Goal: Browse casually: Explore the website without a specific task or goal

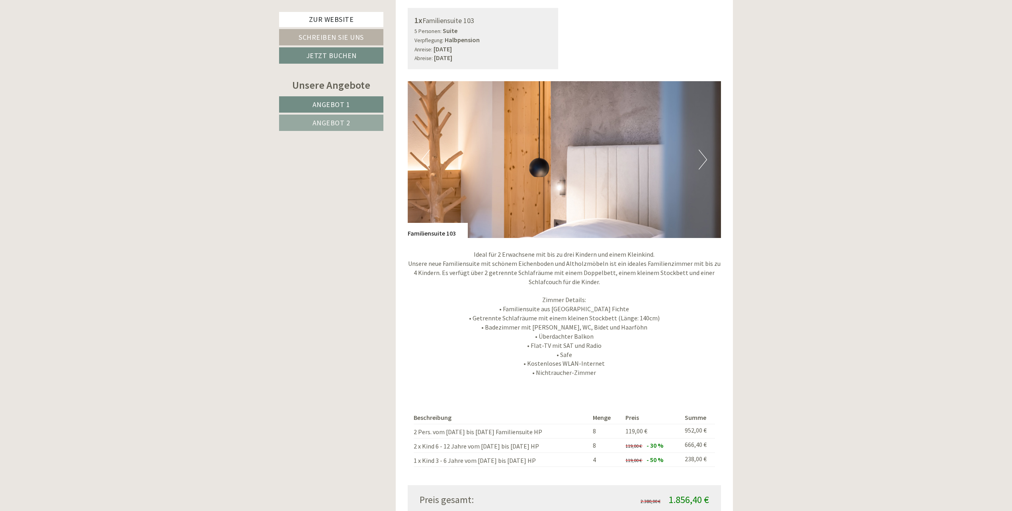
scroll to position [697, 0]
click at [694, 142] on img at bounding box center [565, 160] width 314 height 157
click at [708, 145] on img at bounding box center [565, 160] width 314 height 157
click at [704, 150] on button "Next" at bounding box center [703, 160] width 8 height 20
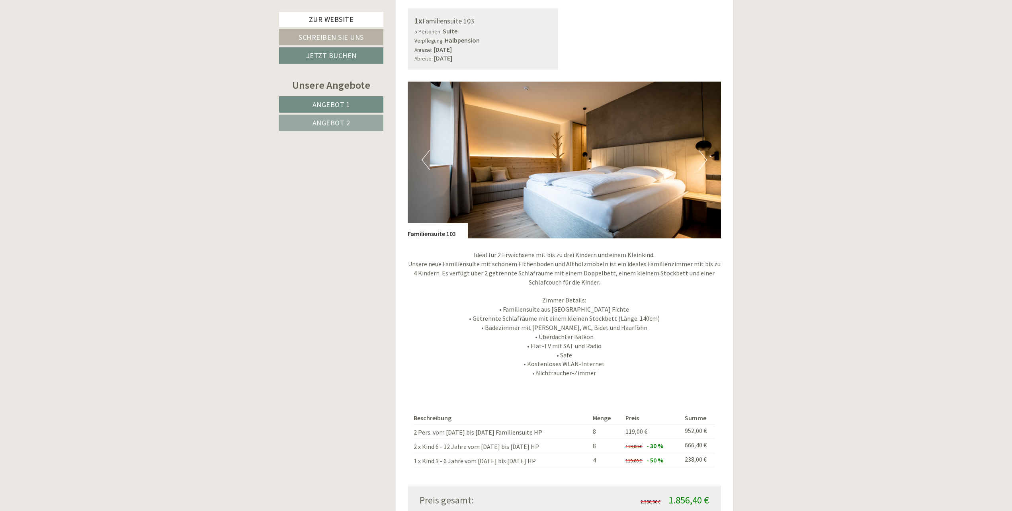
click at [704, 150] on button "Next" at bounding box center [703, 160] width 8 height 20
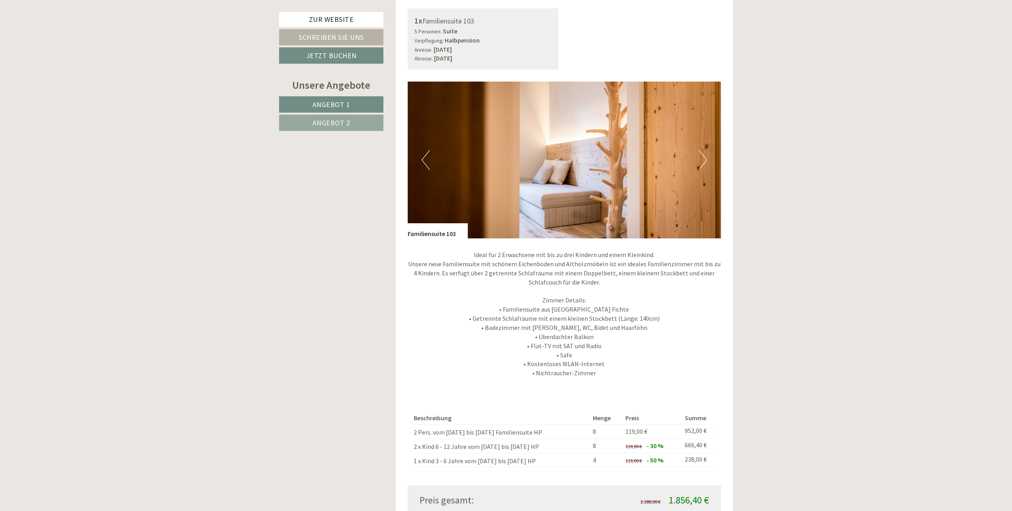
click at [704, 150] on button "Next" at bounding box center [703, 160] width 8 height 20
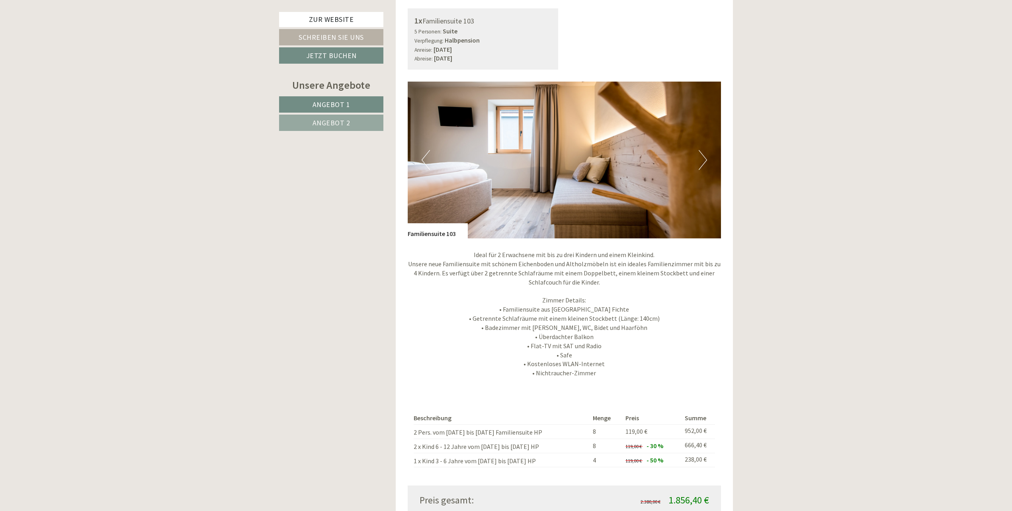
click at [704, 150] on button "Next" at bounding box center [703, 160] width 8 height 20
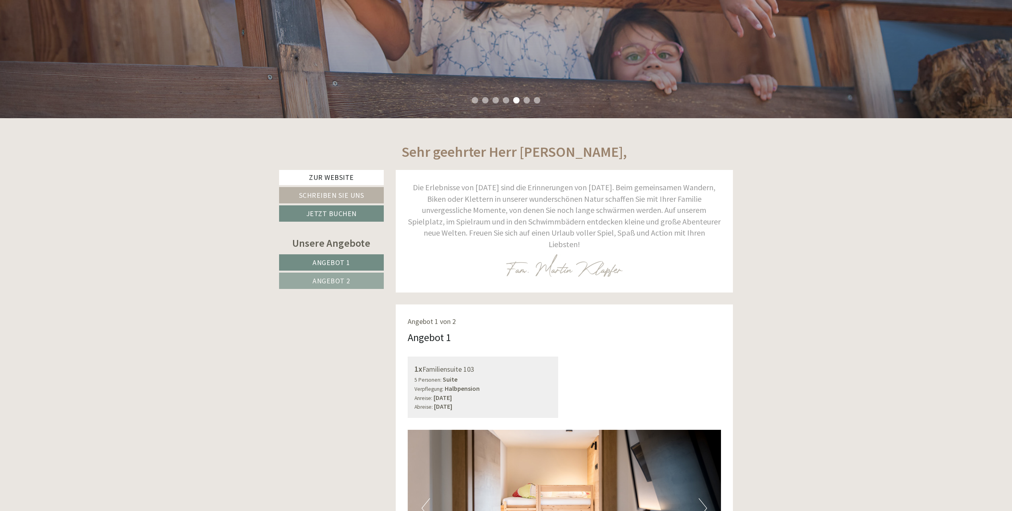
scroll to position [464, 0]
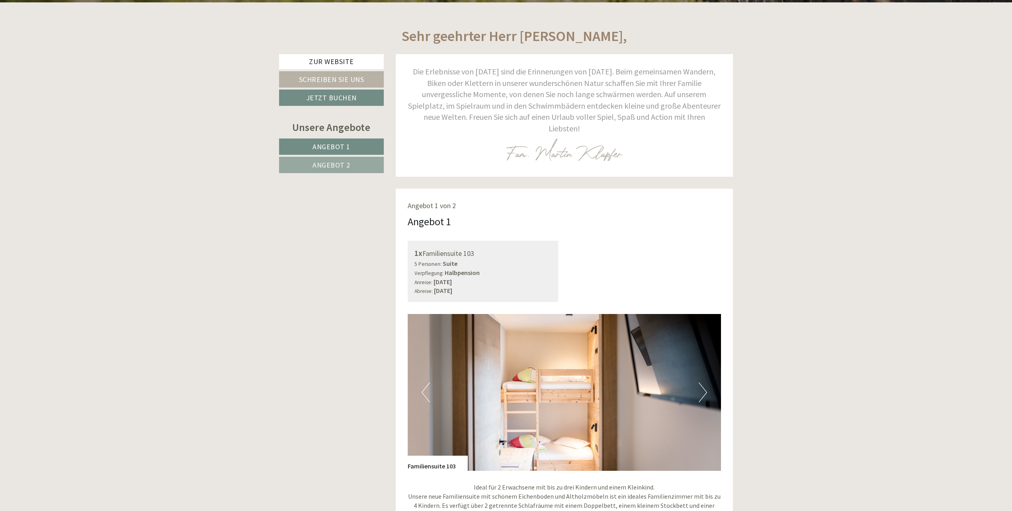
click at [699, 383] on button "Next" at bounding box center [703, 393] width 8 height 20
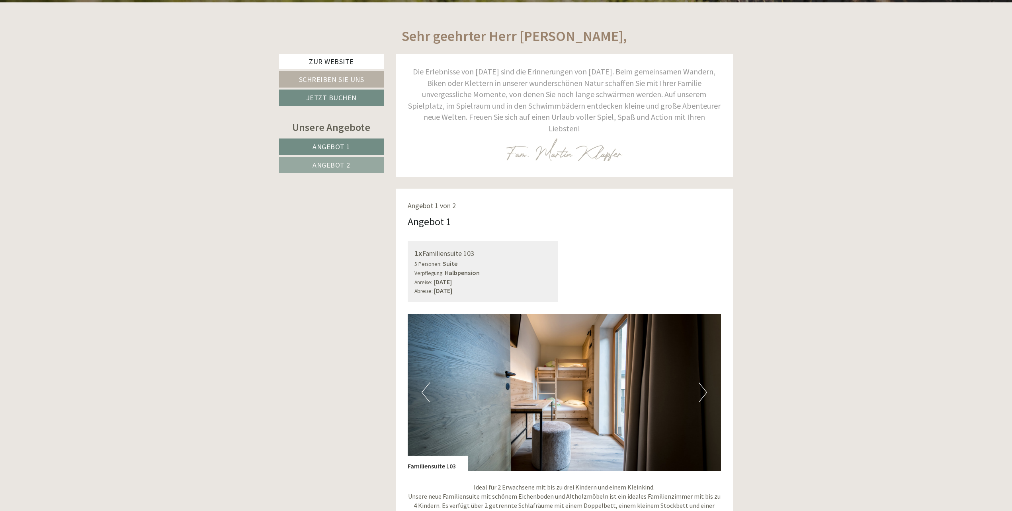
click at [703, 383] on button "Next" at bounding box center [703, 393] width 8 height 20
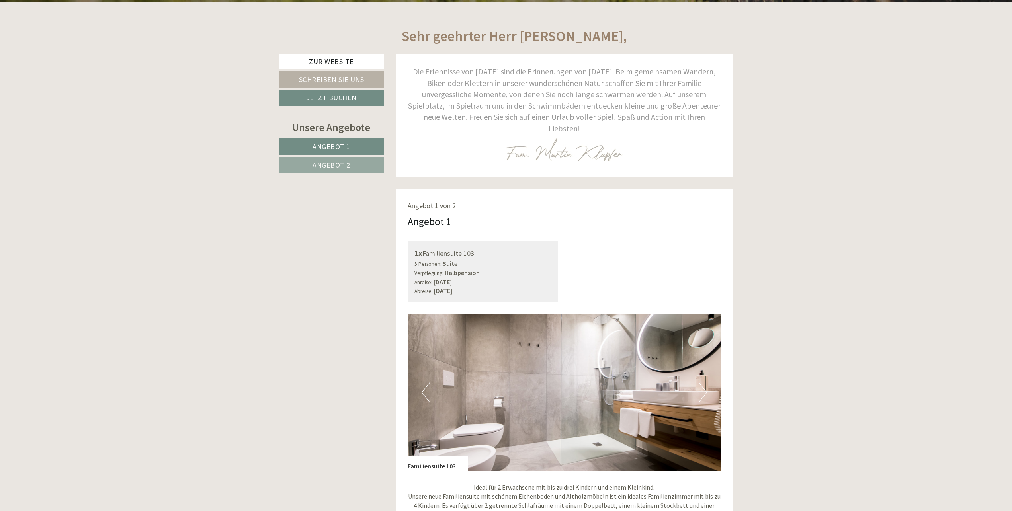
click at [703, 383] on button "Next" at bounding box center [703, 393] width 8 height 20
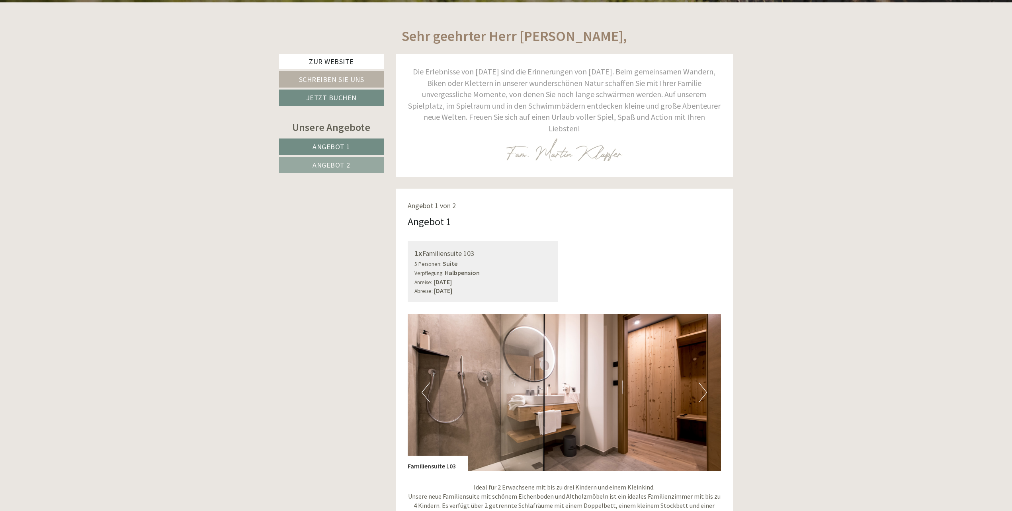
click at [703, 383] on button "Next" at bounding box center [703, 393] width 8 height 20
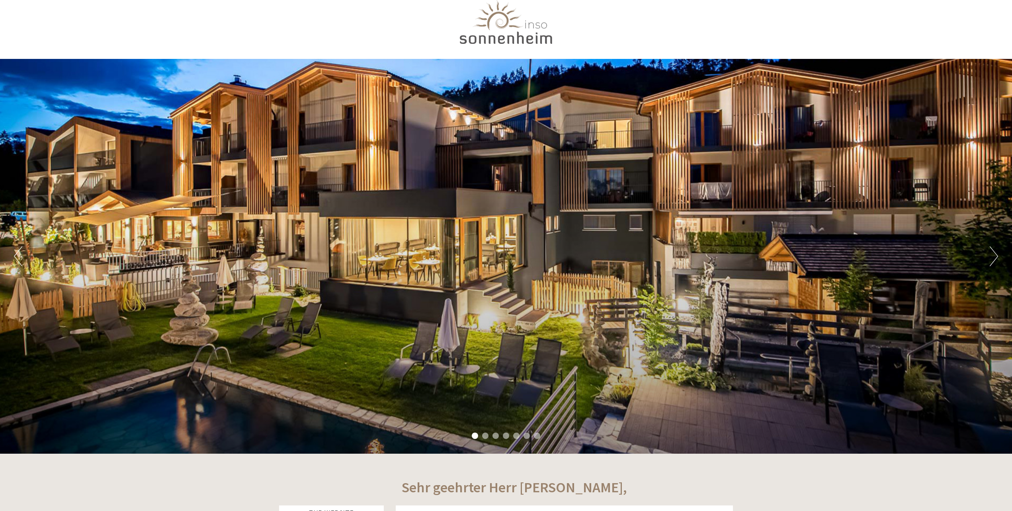
scroll to position [0, 0]
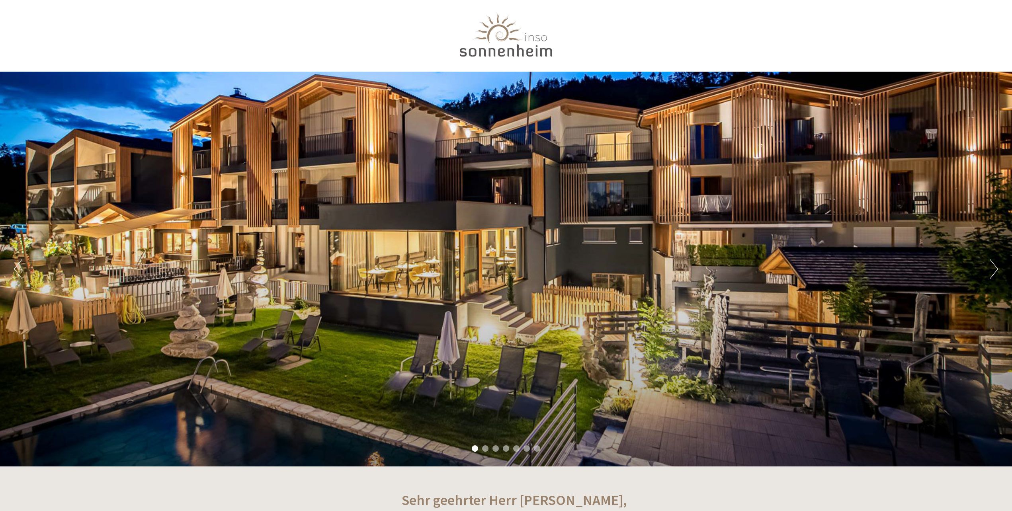
click at [516, 44] on div at bounding box center [506, 36] width 446 height 65
click at [118, 18] on div "Previous Next 1 2 3 4 5 6 7" at bounding box center [506, 233] width 1012 height 467
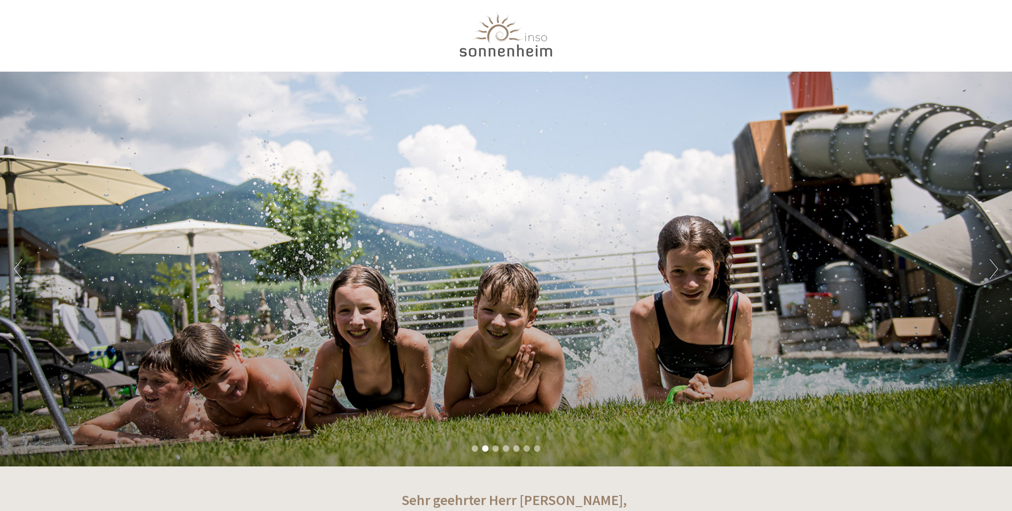
click at [892, 70] on div "Previous Next 1 2 3 4 5 6 7" at bounding box center [506, 233] width 1012 height 467
click at [995, 264] on button "Next" at bounding box center [994, 269] width 8 height 20
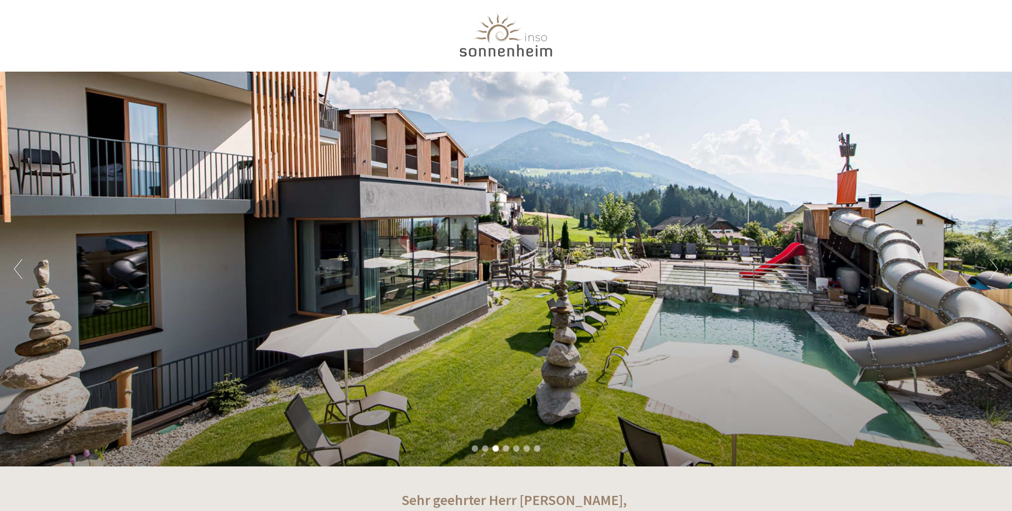
click at [995, 264] on button "Next" at bounding box center [994, 269] width 8 height 20
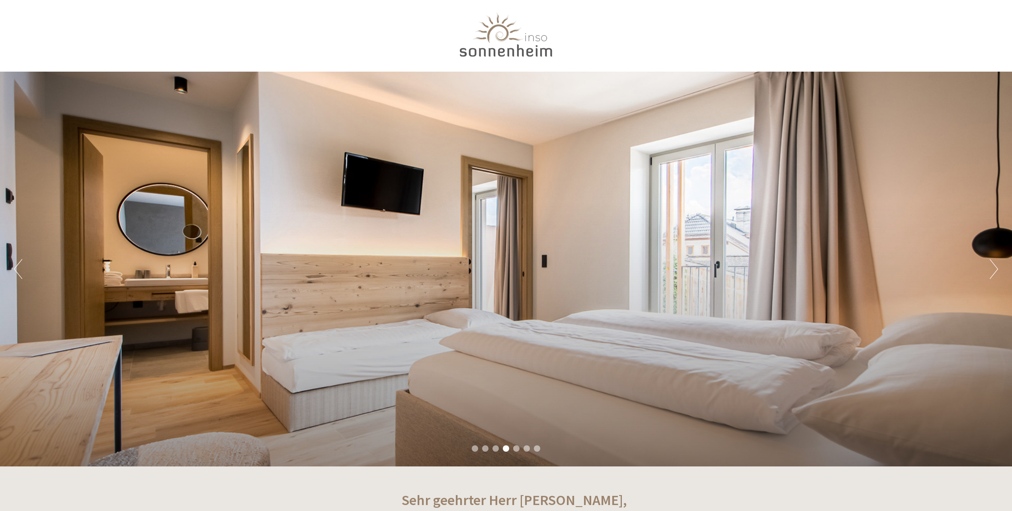
click at [995, 264] on button "Next" at bounding box center [994, 269] width 8 height 20
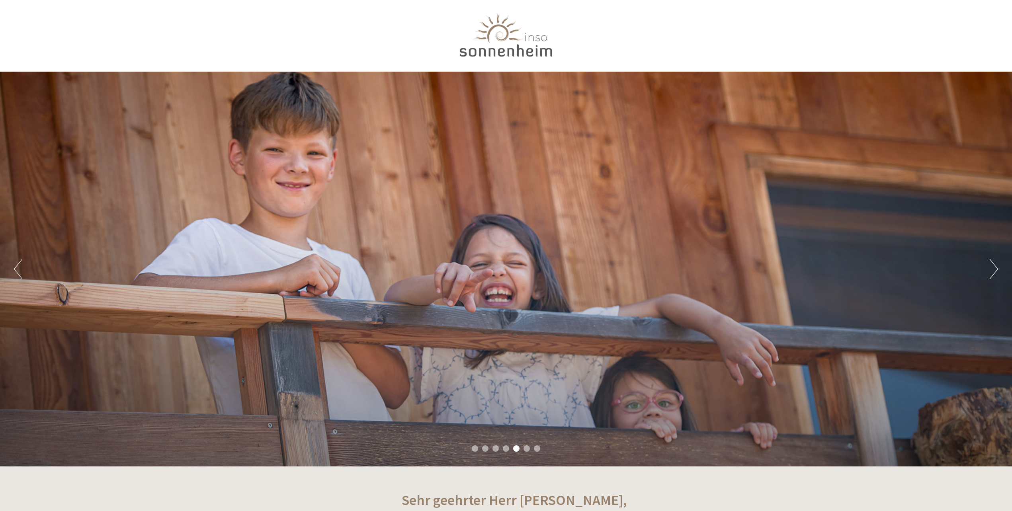
click at [995, 264] on button "Next" at bounding box center [994, 269] width 8 height 20
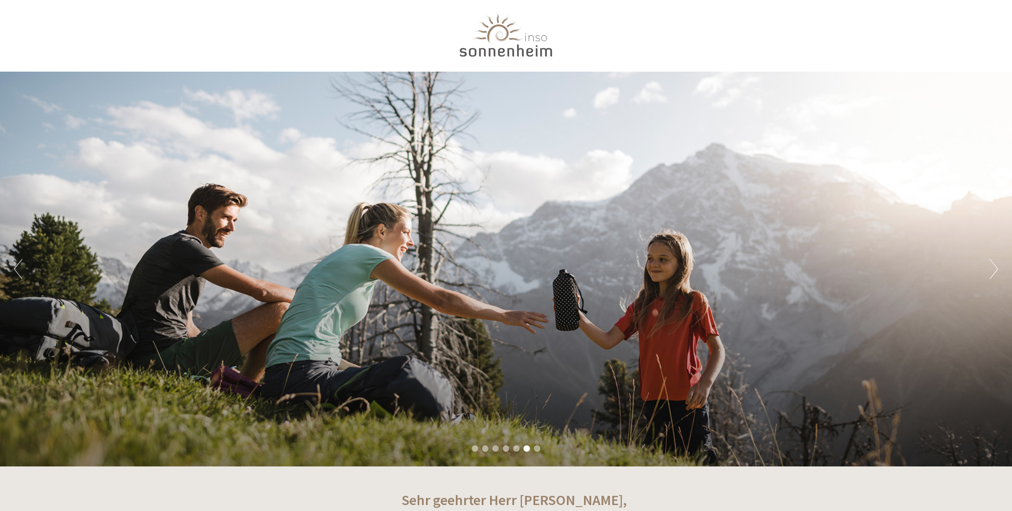
click at [995, 264] on button "Next" at bounding box center [994, 269] width 8 height 20
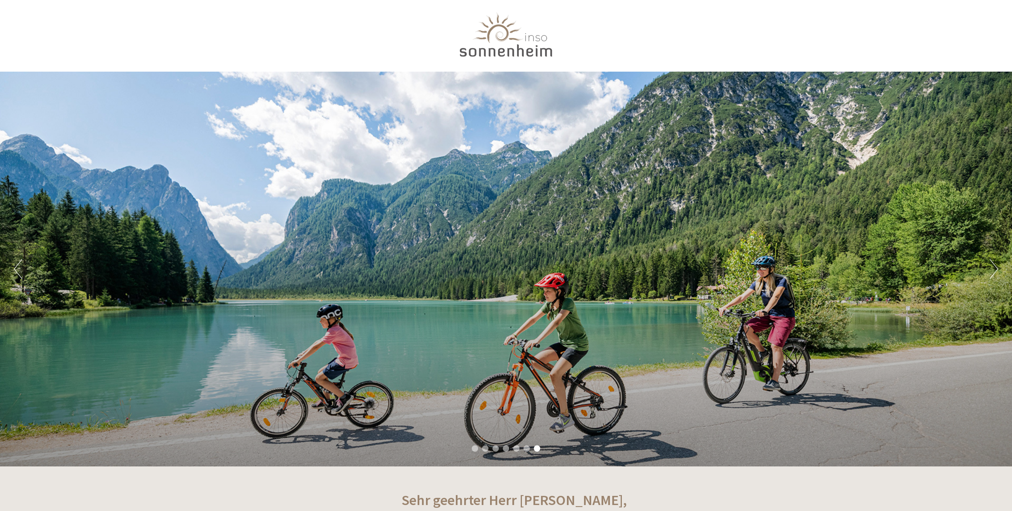
click at [995, 264] on button "Next" at bounding box center [994, 269] width 8 height 20
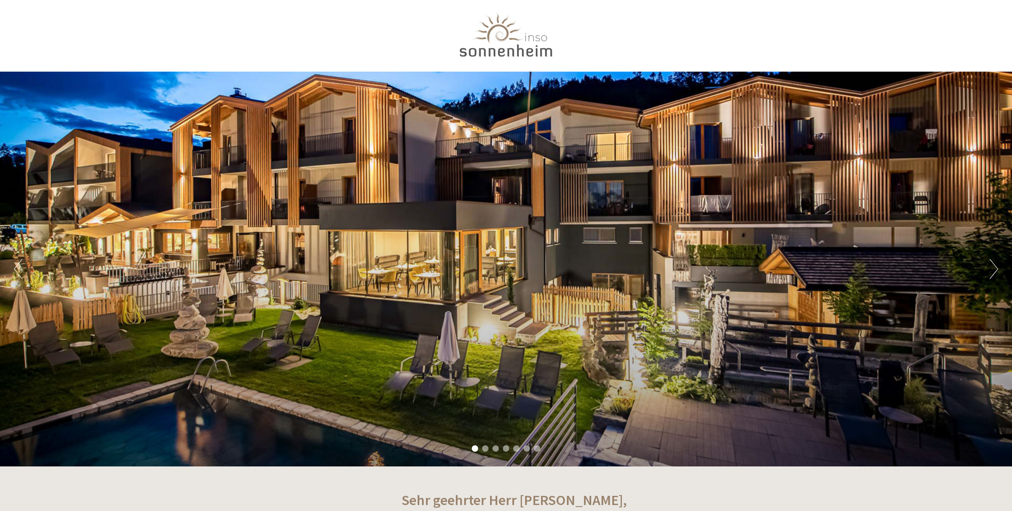
click at [995, 264] on button "Next" at bounding box center [994, 269] width 8 height 20
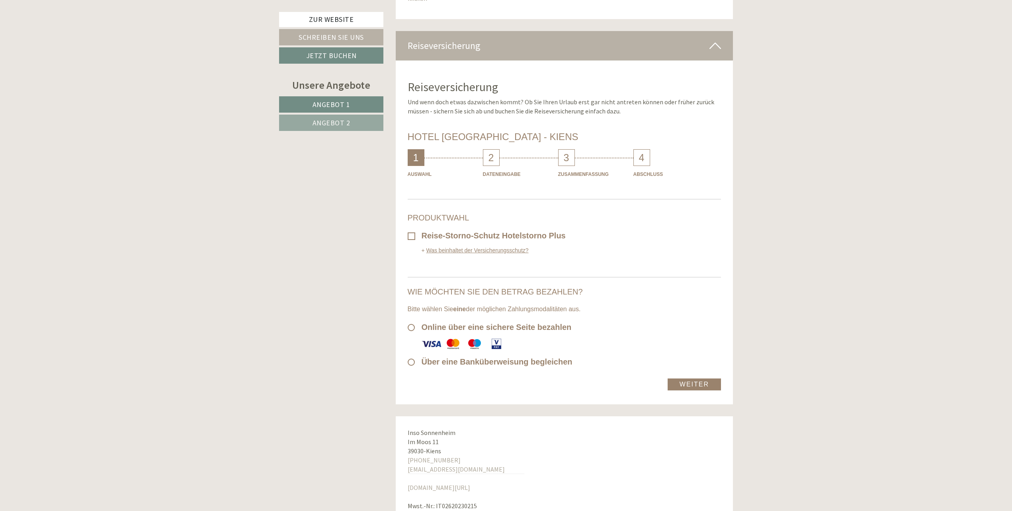
scroll to position [4876, 0]
